Goal: Information Seeking & Learning: Learn about a topic

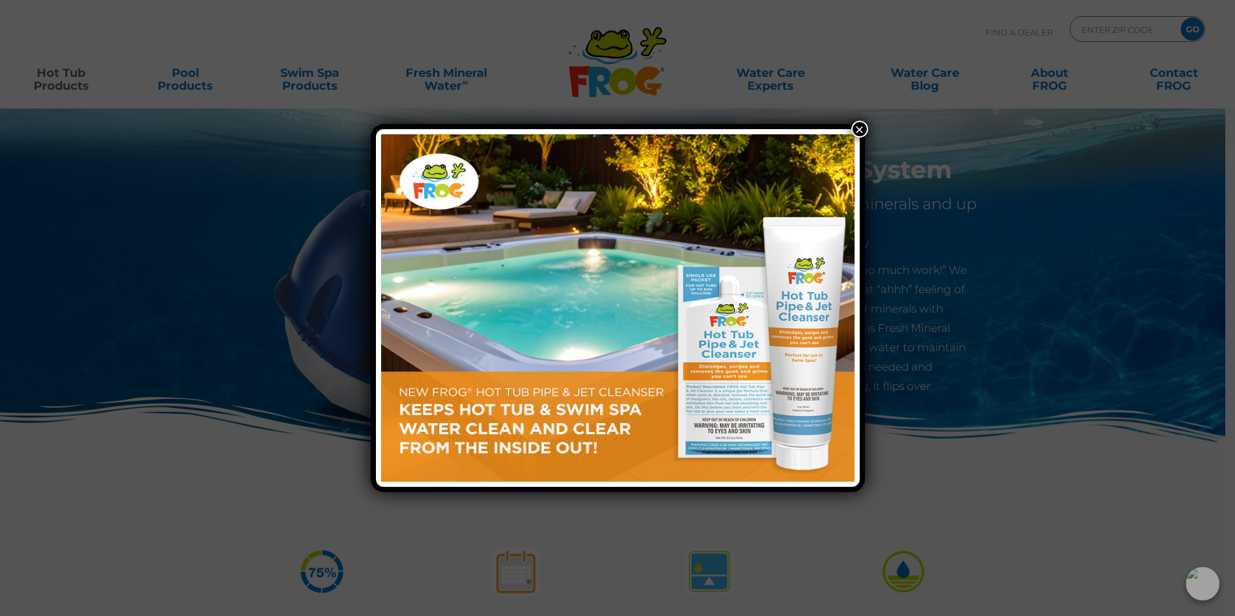
click at [857, 126] on button "×" at bounding box center [860, 129] width 17 height 17
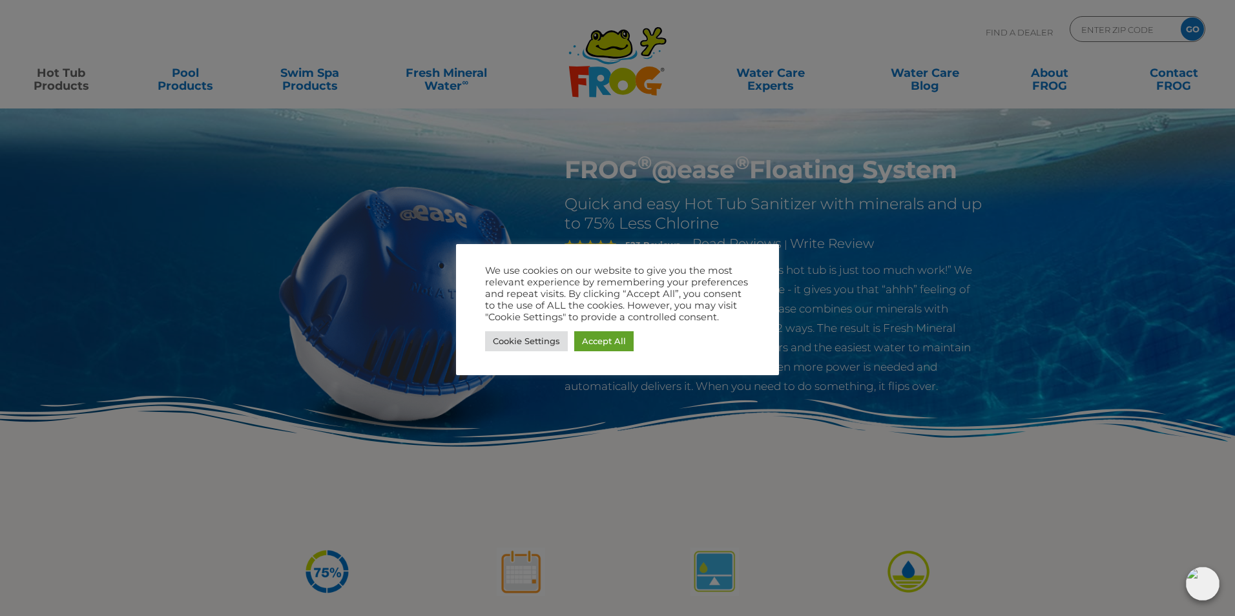
click at [587, 349] on link "Accept All" at bounding box center [603, 341] width 59 height 20
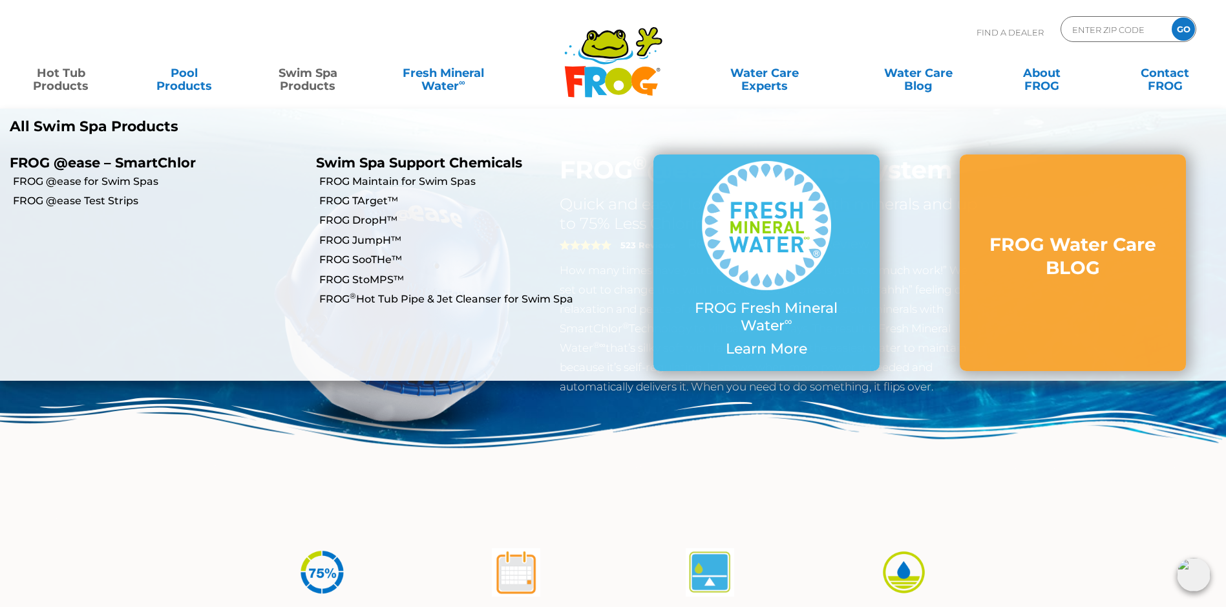
click at [310, 80] on link "Swim Spa Products" at bounding box center [308, 73] width 96 height 26
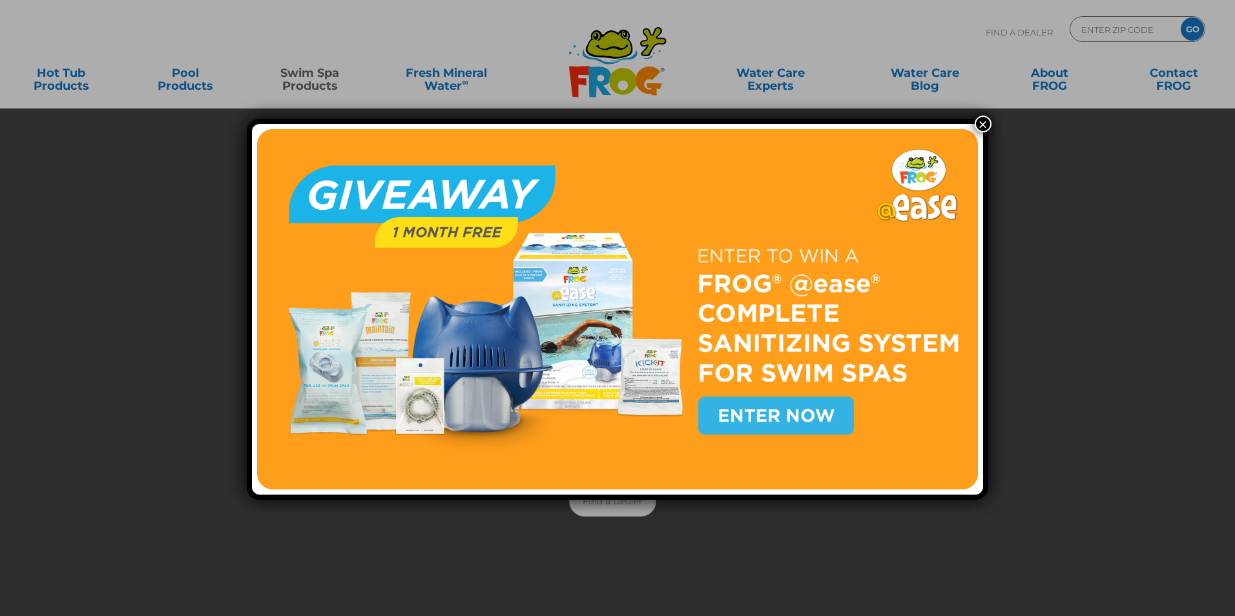
click at [978, 122] on button "×" at bounding box center [983, 124] width 17 height 17
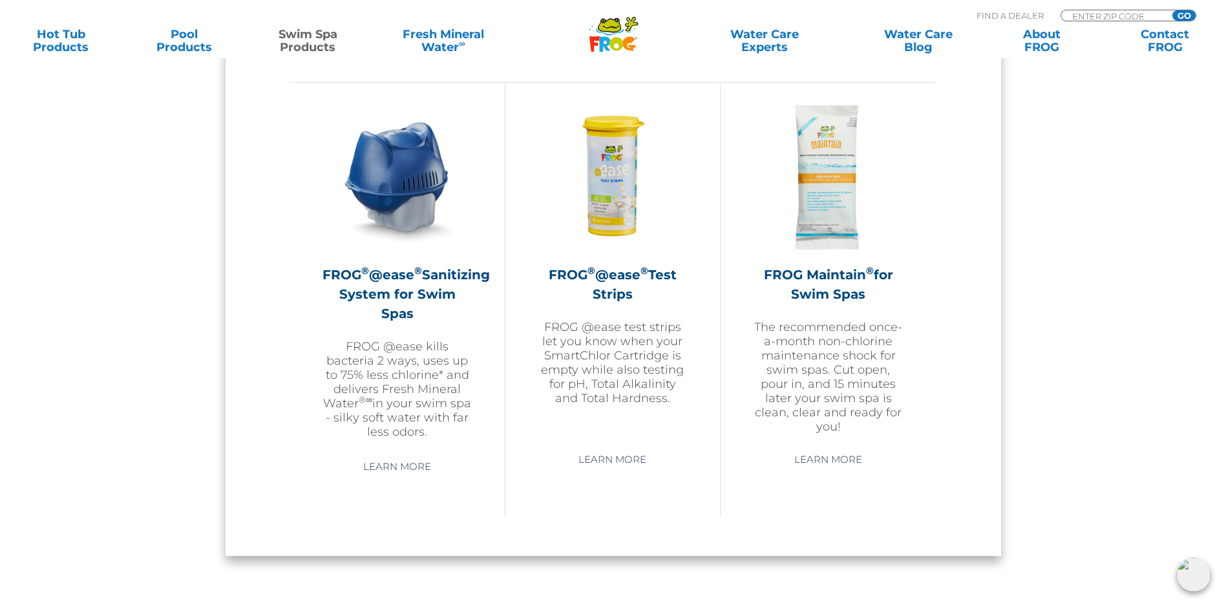
scroll to position [1098, 0]
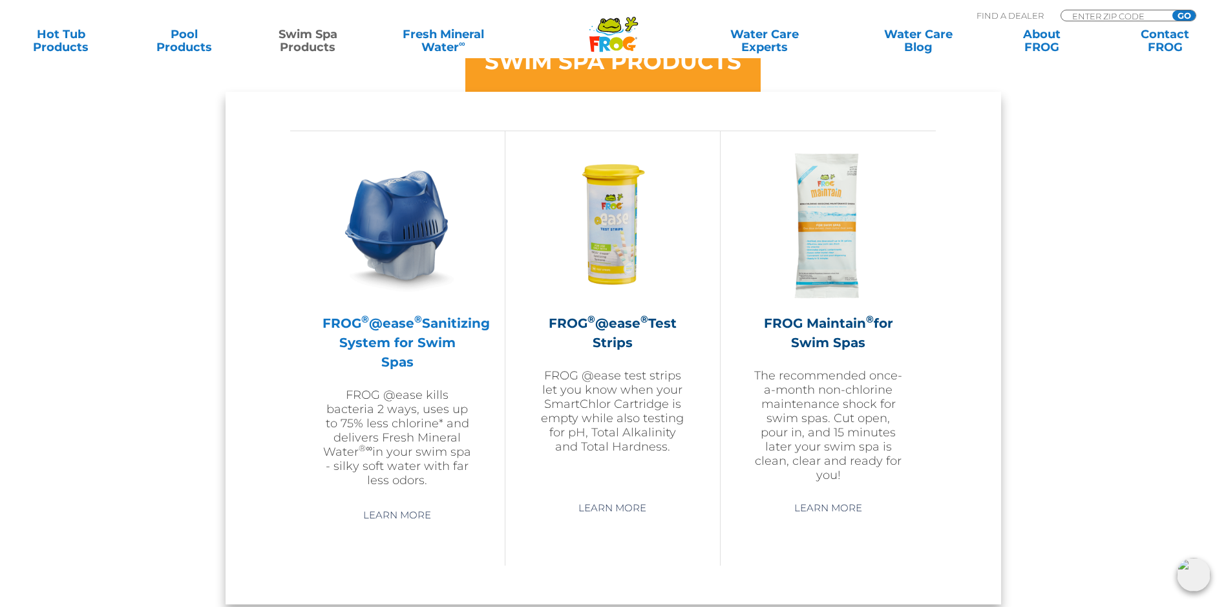
click at [404, 231] on img at bounding box center [397, 226] width 150 height 150
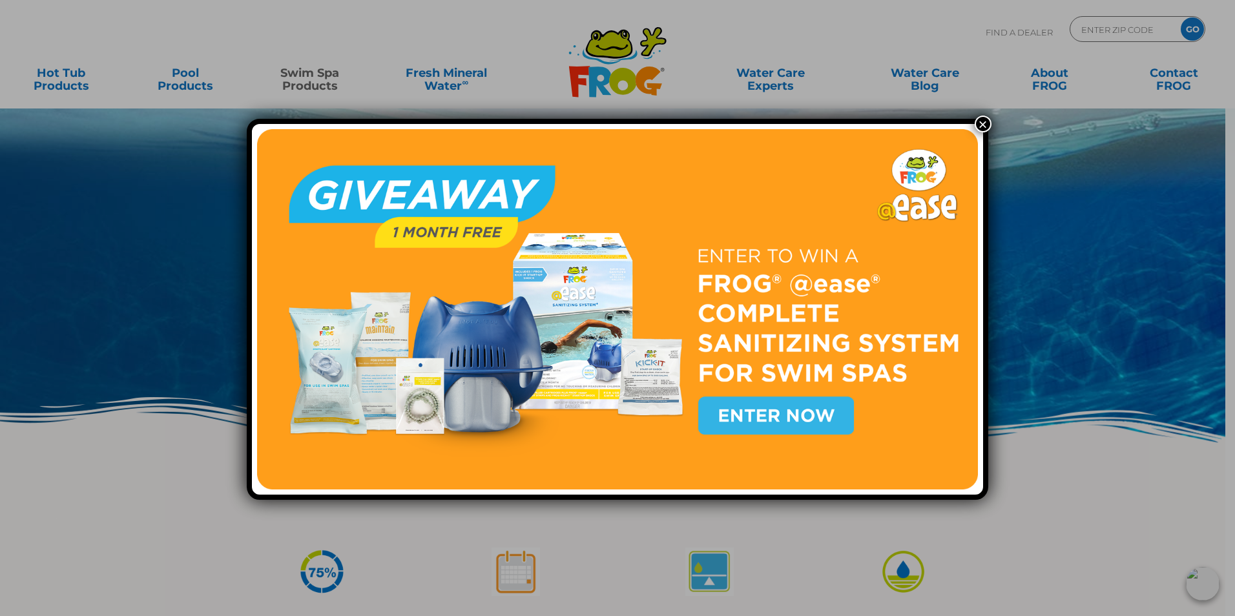
click at [984, 124] on button "×" at bounding box center [983, 124] width 17 height 17
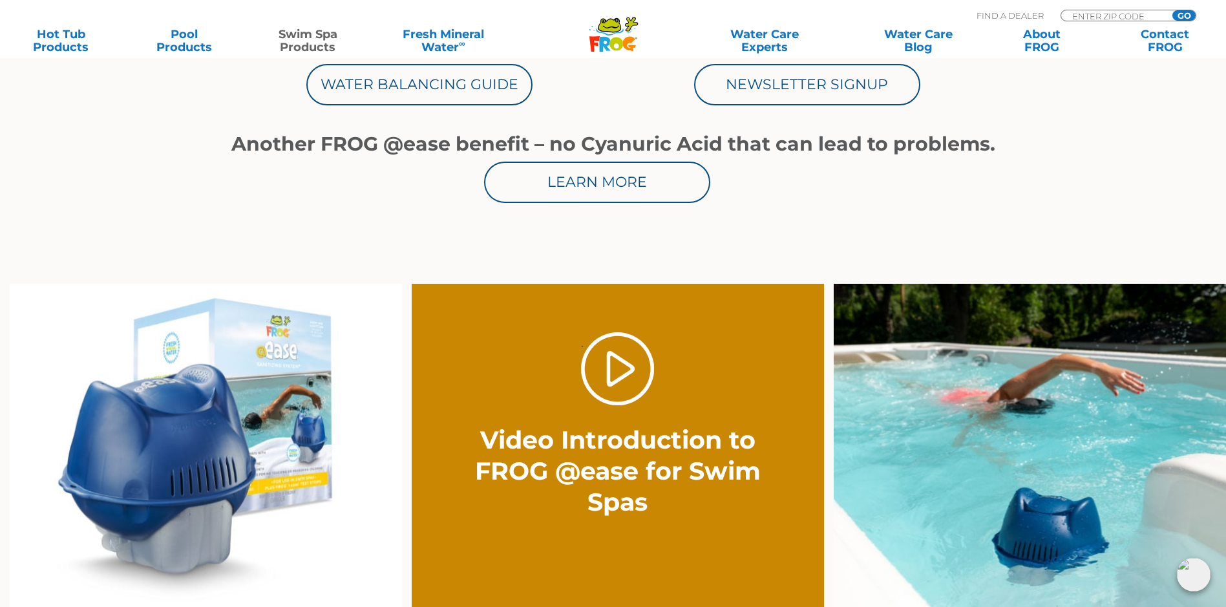
scroll to position [833, 0]
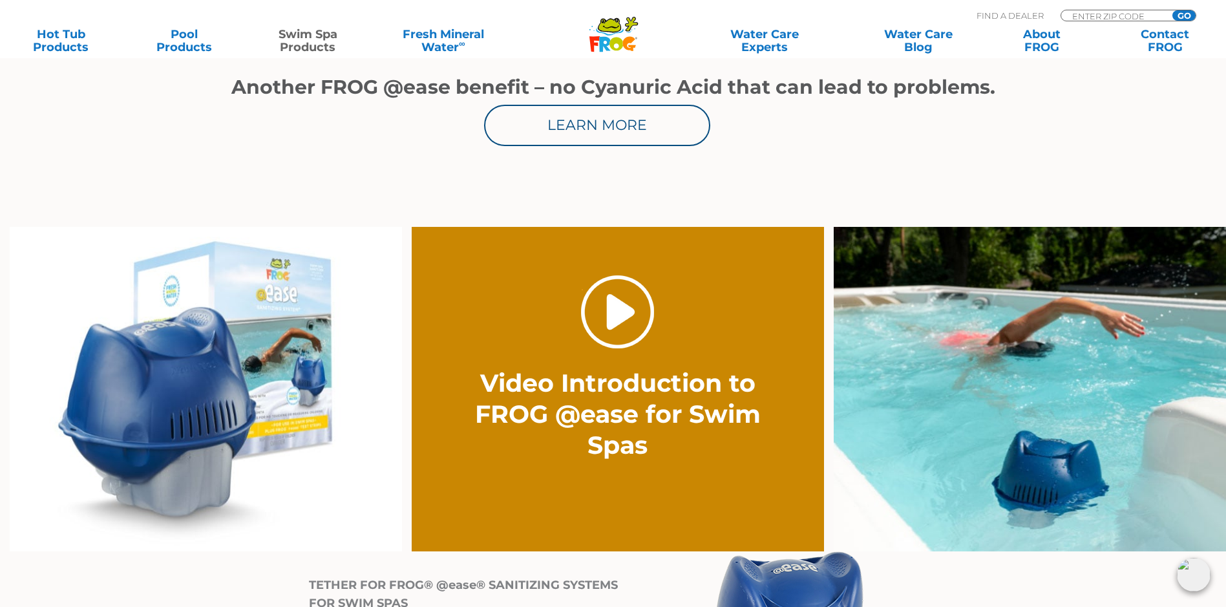
click at [625, 300] on link "." at bounding box center [617, 311] width 73 height 73
